Goal: Task Accomplishment & Management: Manage account settings

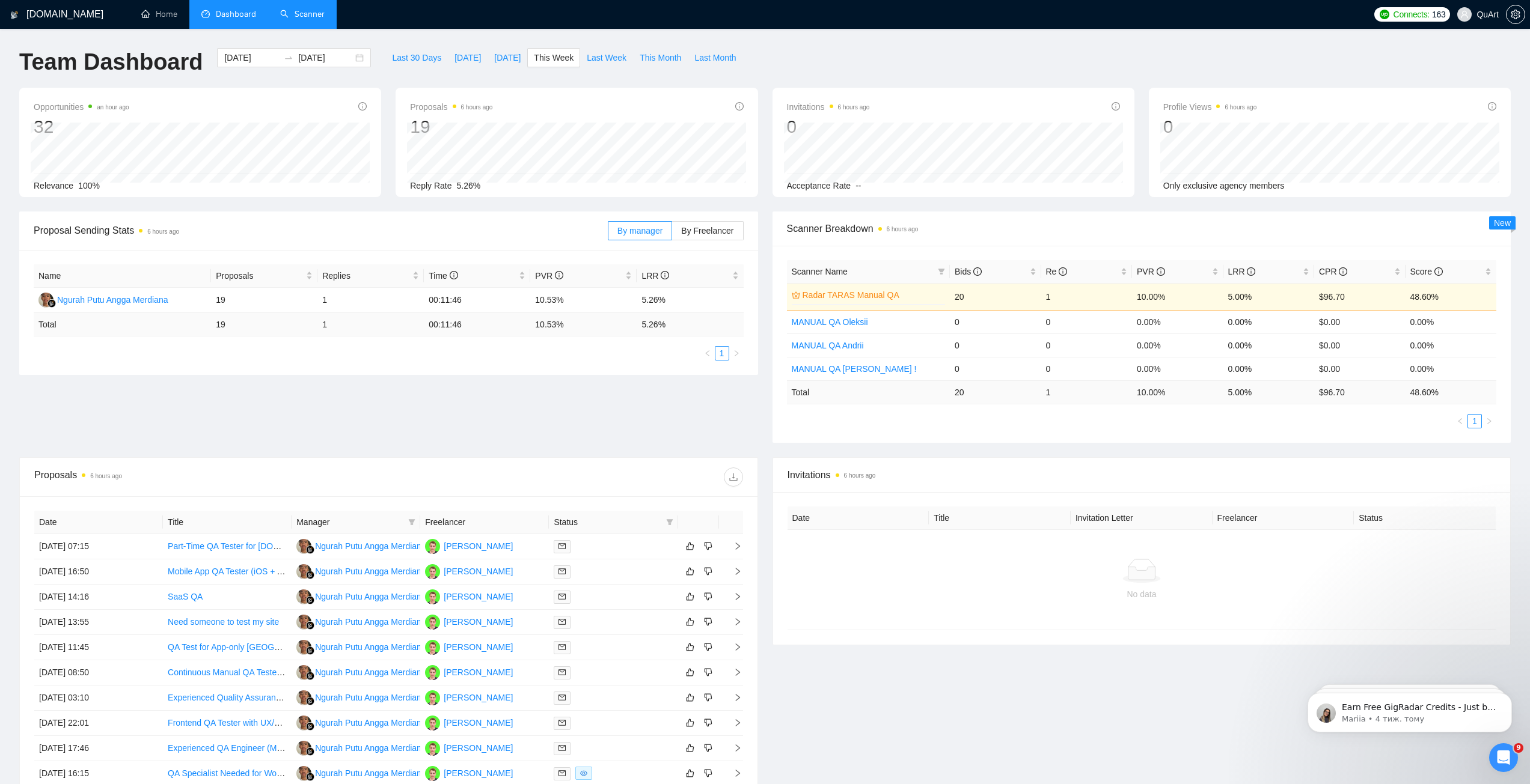
click at [305, 13] on link "Scanner" at bounding box center [303, 14] width 45 height 10
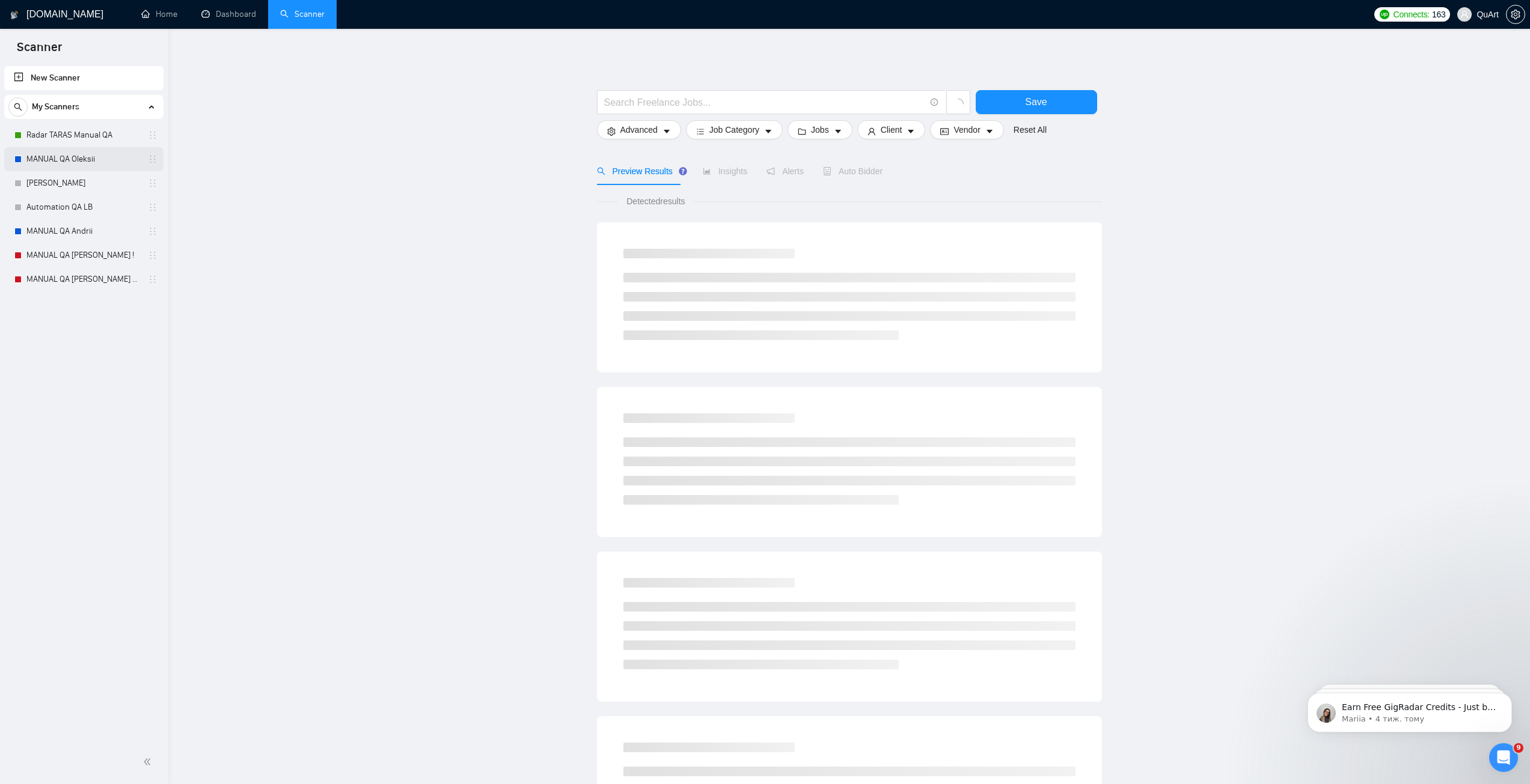
click at [46, 156] on link "MANUAL QA Oleksii" at bounding box center [83, 159] width 114 height 24
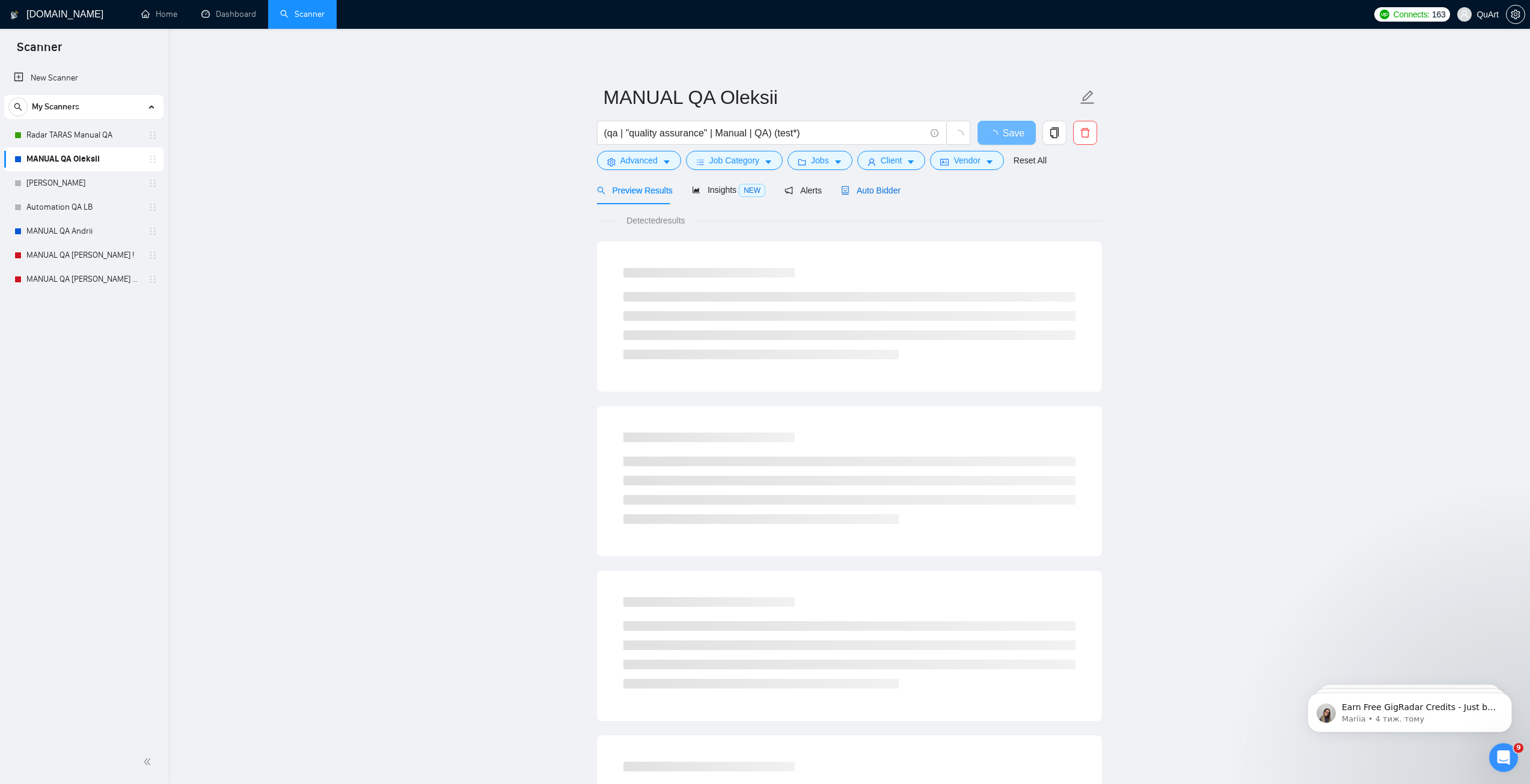
click at [866, 190] on span "Auto Bidder" at bounding box center [870, 191] width 60 height 10
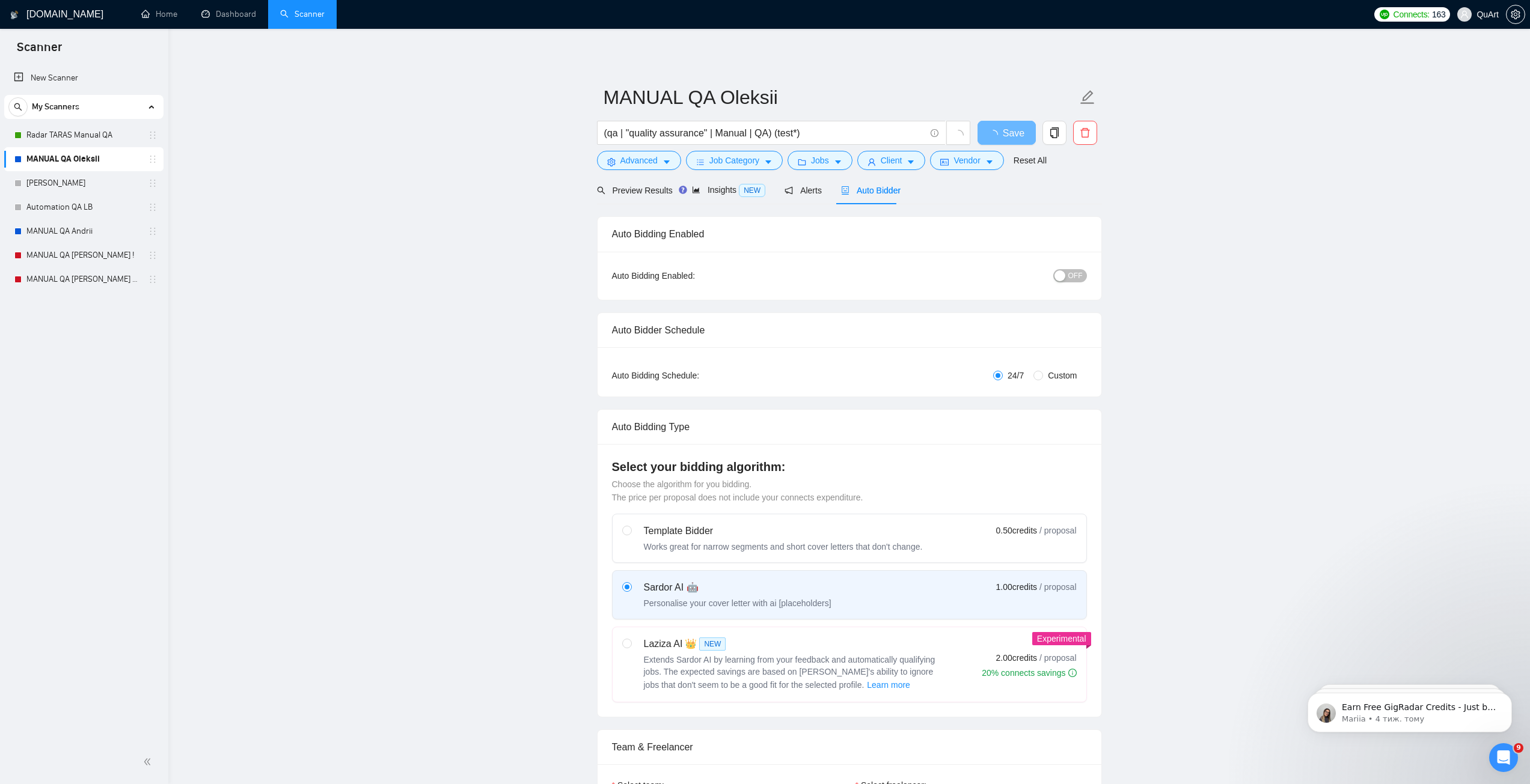
radio input "false"
radio input "true"
checkbox input "true"
